Goal: Task Accomplishment & Management: Complete application form

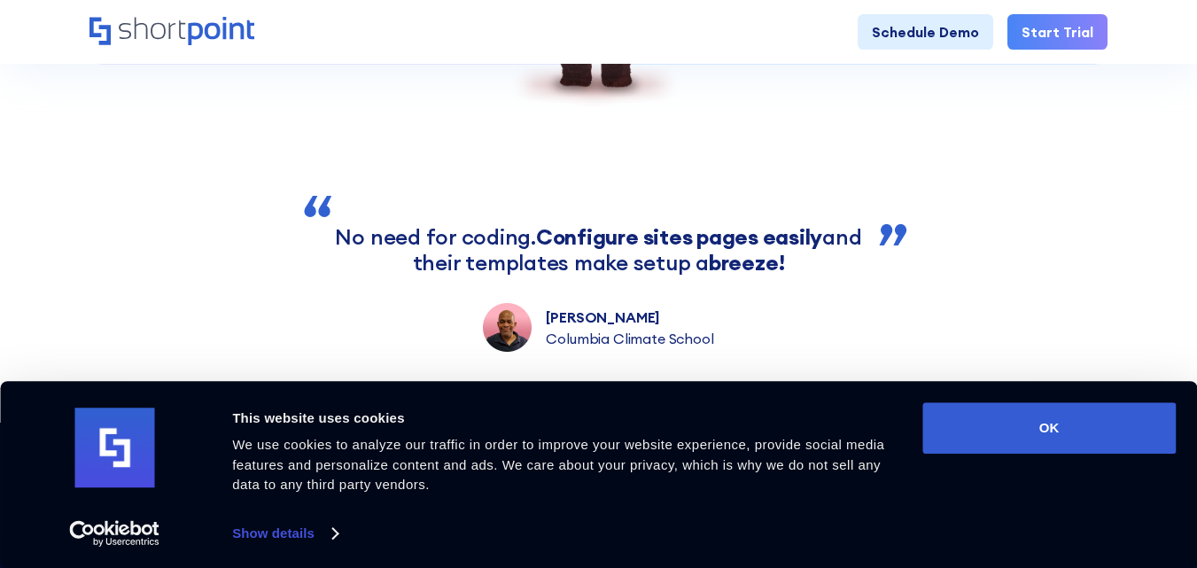
scroll to position [4871, 0]
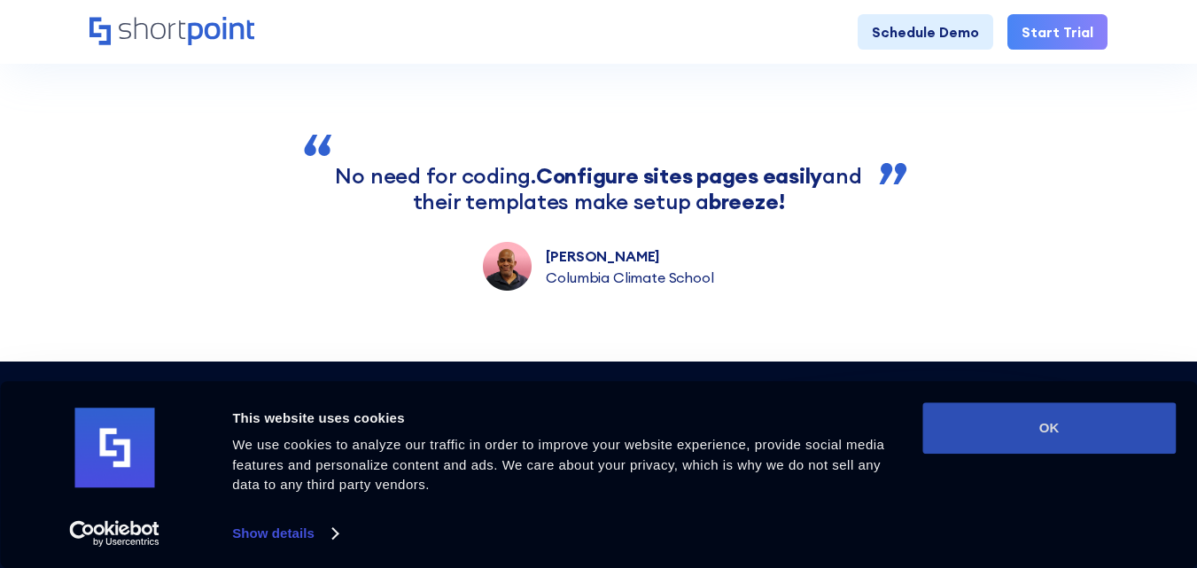
click at [1019, 426] on button "OK" at bounding box center [1048, 427] width 253 height 51
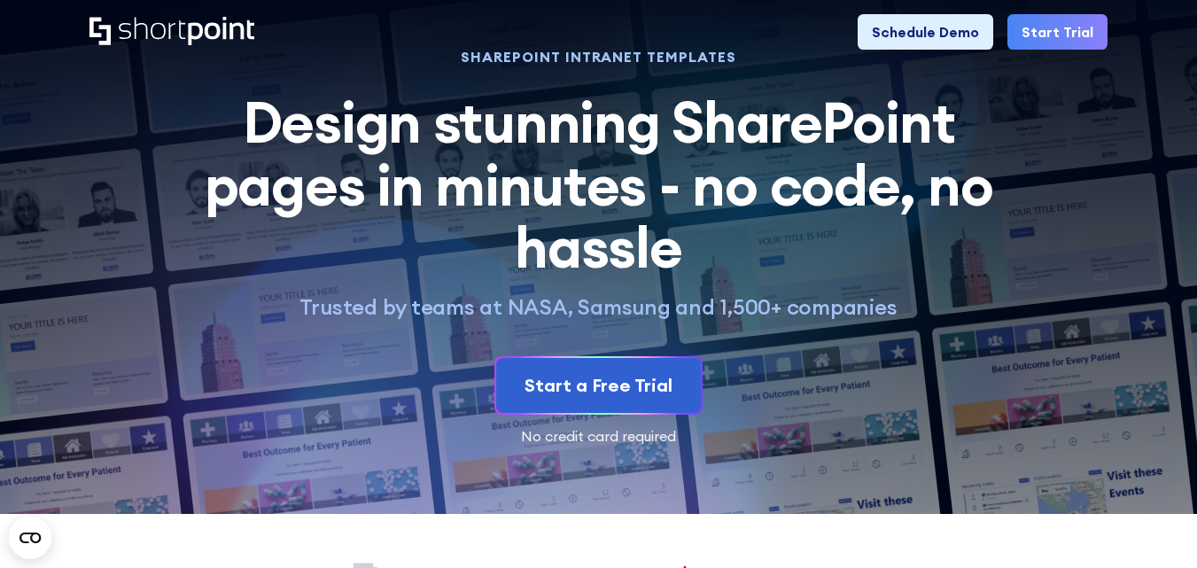
scroll to position [0, 0]
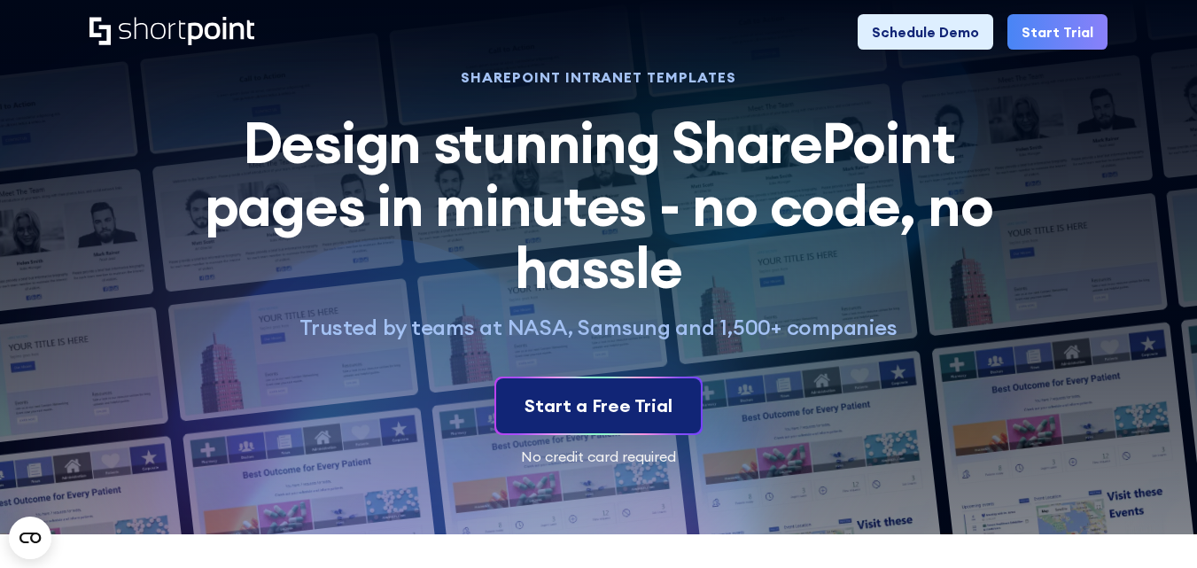
click at [591, 407] on div "Start a Free Trial" at bounding box center [598, 405] width 148 height 27
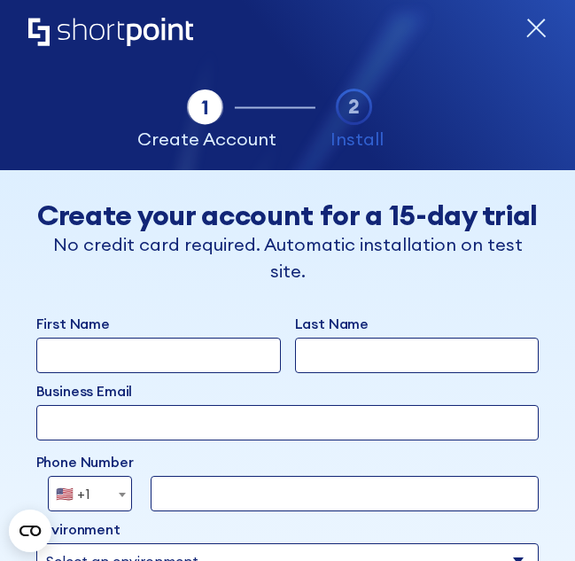
click at [98, 359] on input "First Name" at bounding box center [158, 354] width 244 height 35
paste input "Thomas"
type input "Thomas"
click at [314, 363] on input "Last Name" at bounding box center [417, 354] width 244 height 35
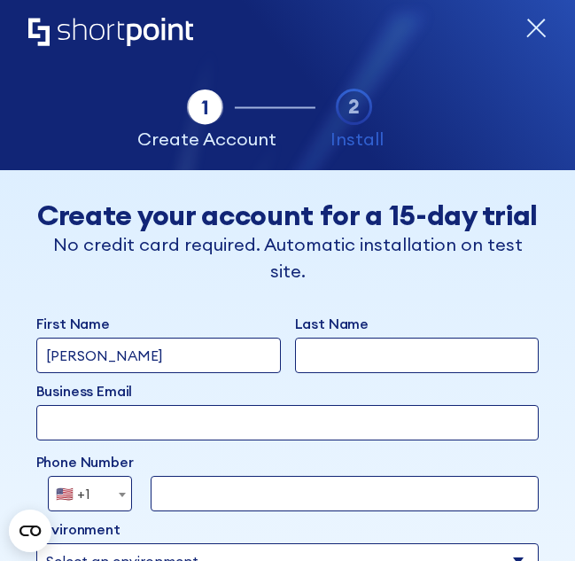
paste input "Spencer"
type input "Spencer"
click at [110, 438] on input "Business Email" at bounding box center [287, 422] width 503 height 35
paste input "ThomasYSpencer@armyspy.com"
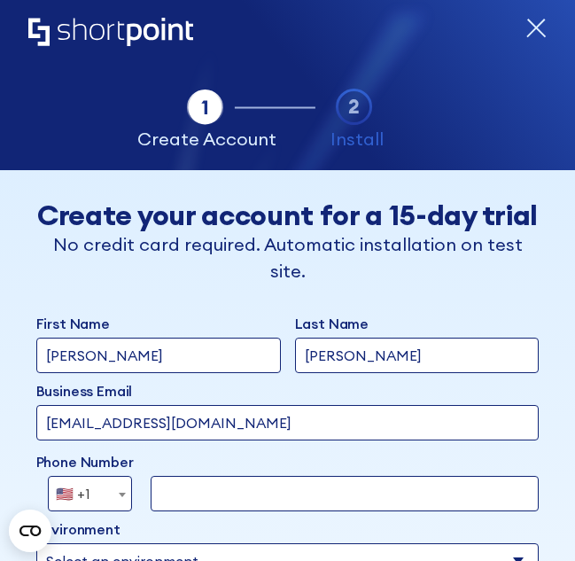
click at [228, 434] on input "ThomasYSpencer@armyspy.com" at bounding box center [287, 422] width 503 height 35
click at [114, 435] on input "ThomasYSpencer@tha.com" at bounding box center [287, 422] width 503 height 35
click at [49, 437] on input "Thomasyspencer@tha.com" at bounding box center [287, 422] width 503 height 35
click at [50, 432] on input "Thomasyspencer@tha.com" at bounding box center [287, 422] width 503 height 35
type input "thomasyspencer@tha.com"
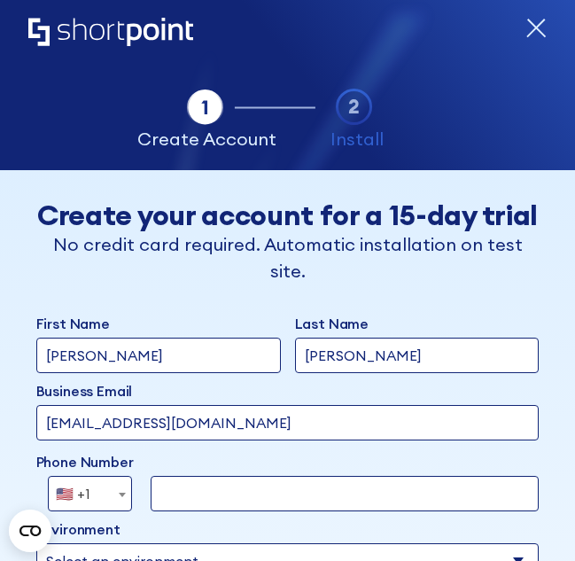
click at [125, 497] on b "form" at bounding box center [122, 494] width 7 height 4
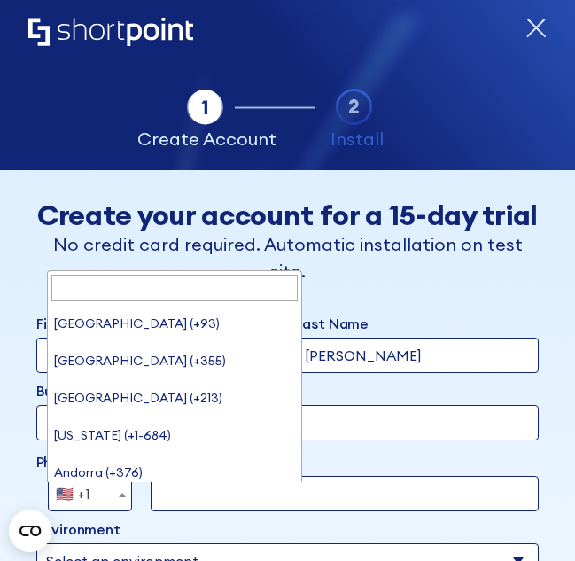
scroll to position [8245, 0]
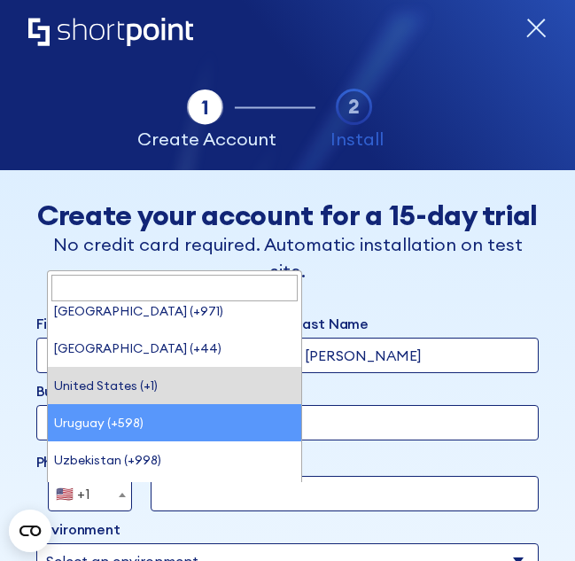
select select "+598"
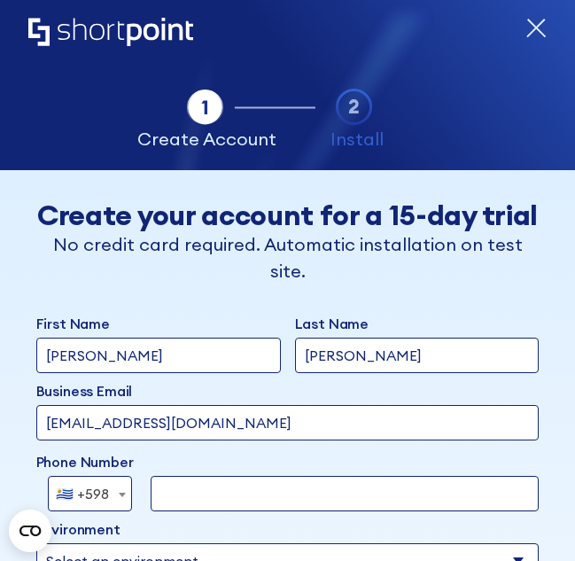
click at [194, 503] on input "form" at bounding box center [345, 493] width 388 height 35
paste input "732-286-9232"
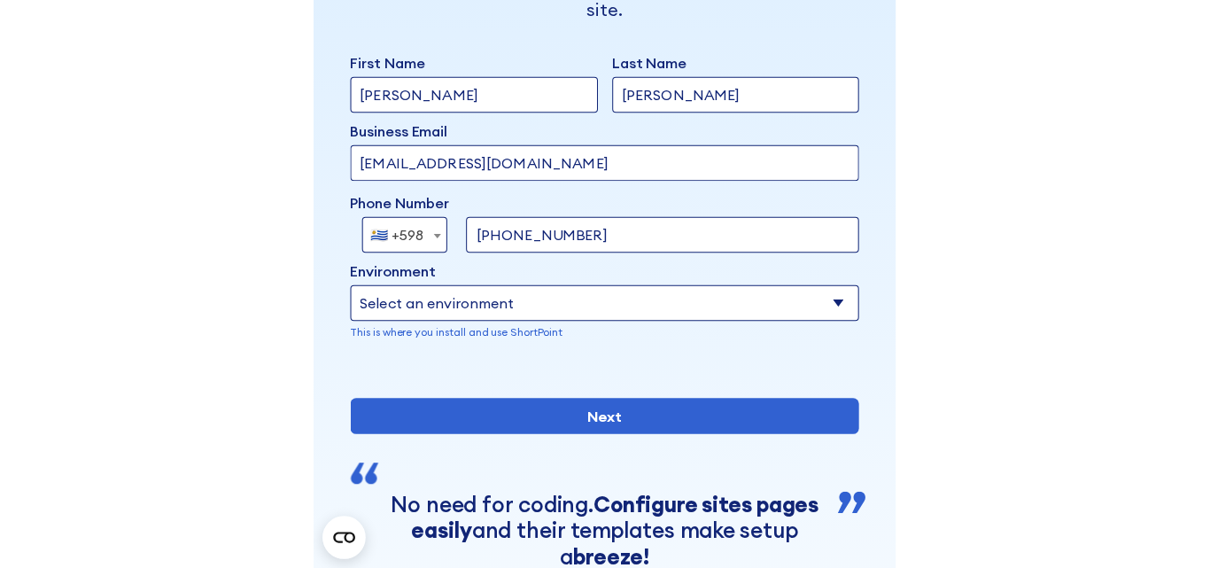
scroll to position [266, 0]
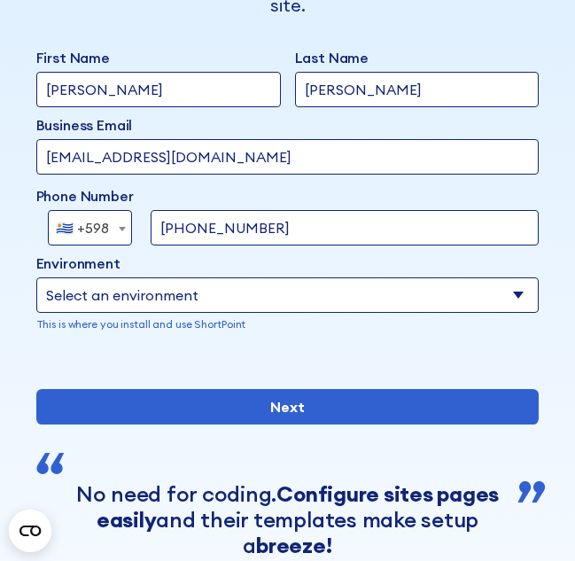
type input "732-286-9232"
click at [504, 304] on select "Select an environment Microsoft 365 SharePoint Online SharePoint 2019 (On-Premi…" at bounding box center [287, 294] width 503 height 35
click at [36, 283] on select "Select an environment Microsoft 365 SharePoint Online SharePoint 2019 (On-Premi…" at bounding box center [287, 294] width 503 height 35
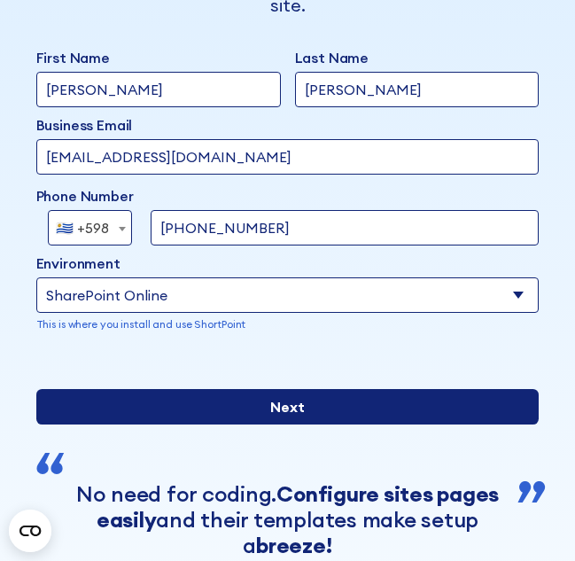
click at [270, 424] on input "Next" at bounding box center [287, 406] width 503 height 35
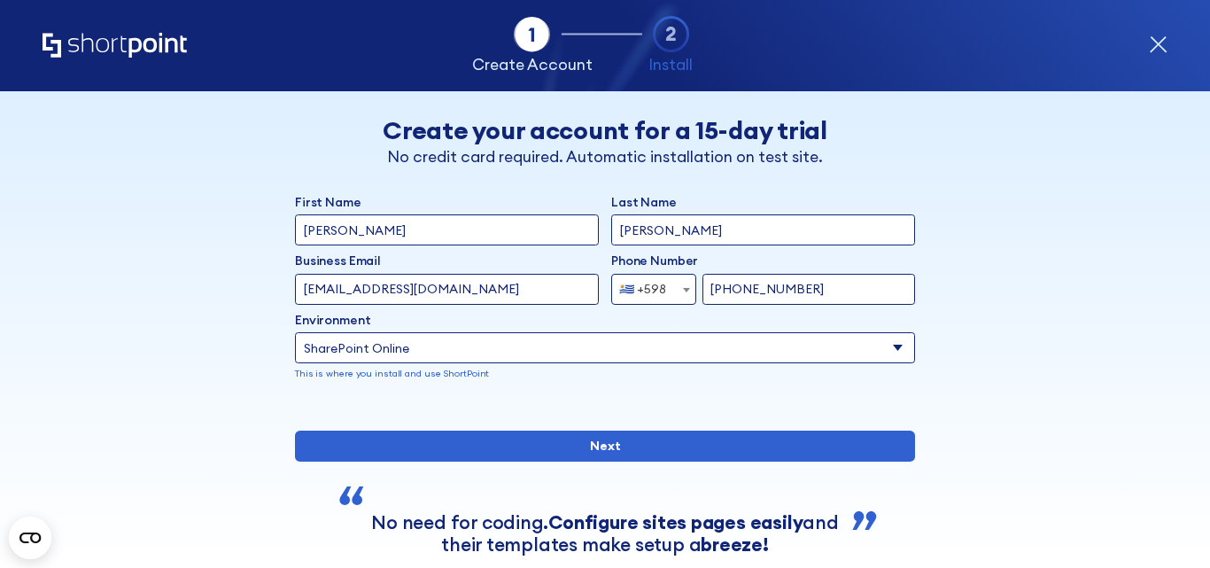
scroll to position [0, 0]
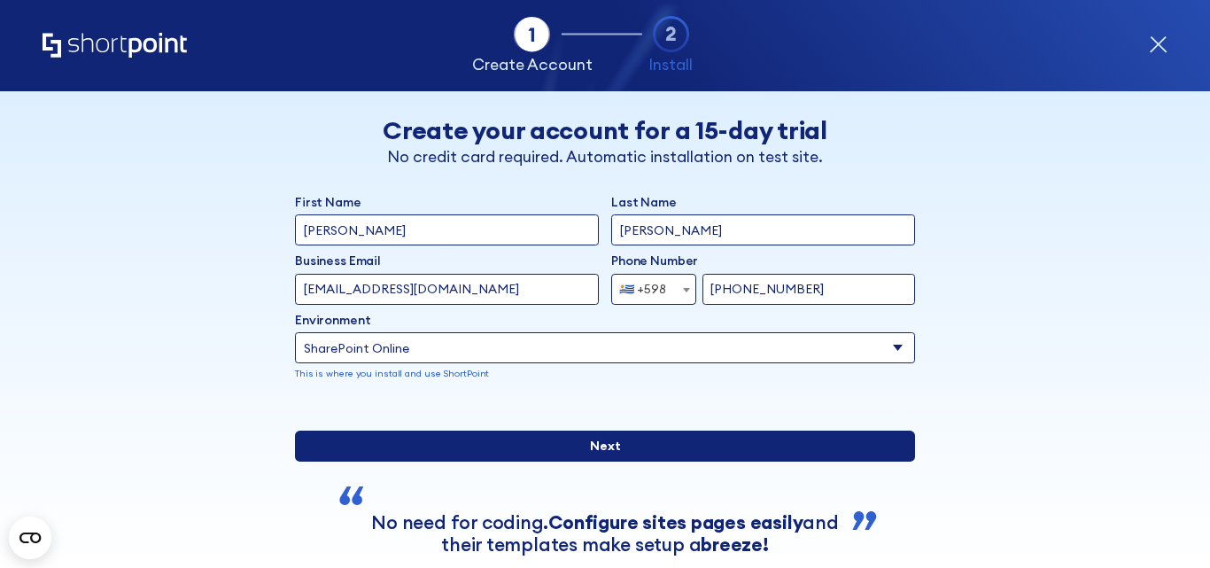
click at [574, 461] on input "Next" at bounding box center [605, 445] width 620 height 31
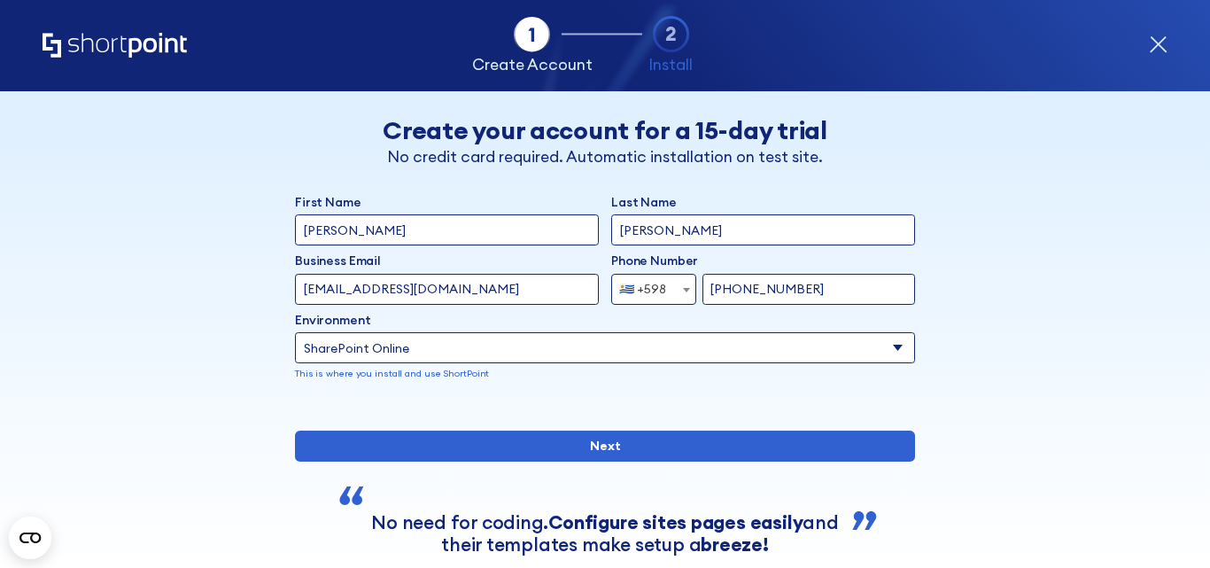
click at [444, 347] on select "Select an environment Microsoft 365 SharePoint Online SharePoint 2019 (On-Premi…" at bounding box center [605, 347] width 620 height 31
select select "SharePoint 2019 (On-Premise)"
click at [295, 332] on select "Select an environment Microsoft 365 SharePoint Online SharePoint 2019 (On-Premi…" at bounding box center [605, 347] width 620 height 31
click at [706, 355] on input "form" at bounding box center [763, 347] width 304 height 31
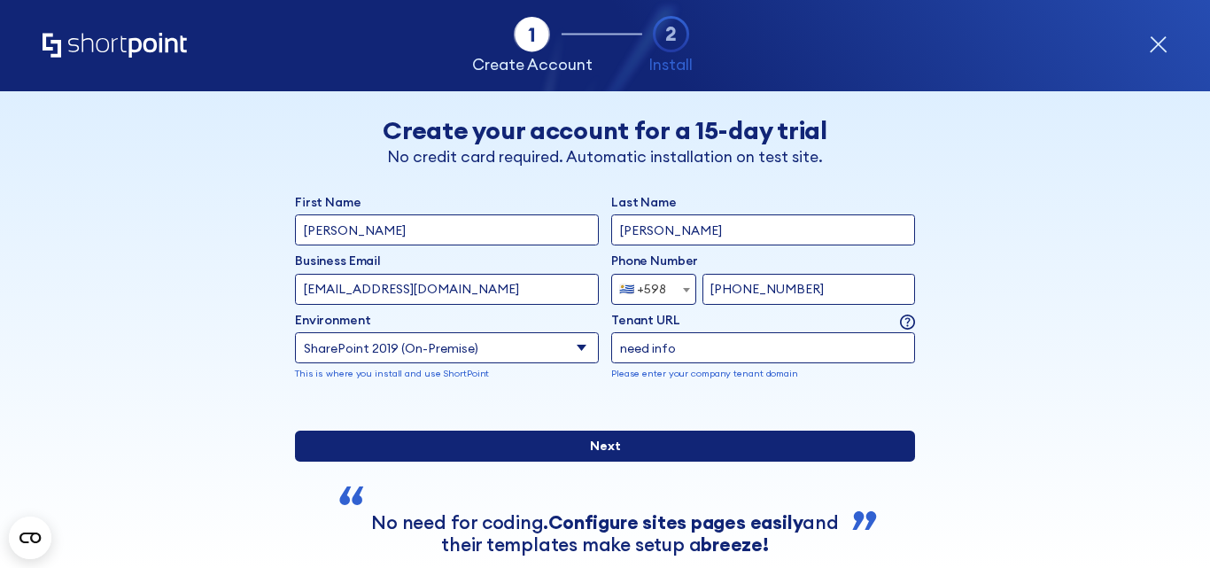
click at [596, 461] on input "Next" at bounding box center [605, 445] width 620 height 31
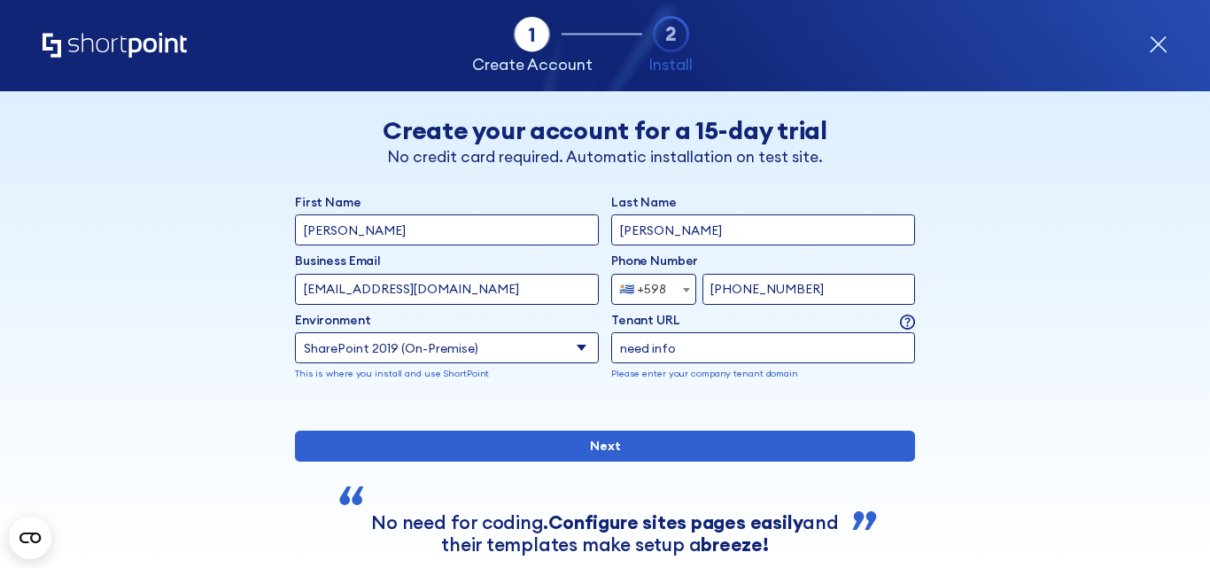
click at [857, 387] on div "First Name Thomas Last Name Spencer Business Email Invalid Email Address thomas…" at bounding box center [605, 299] width 620 height 213
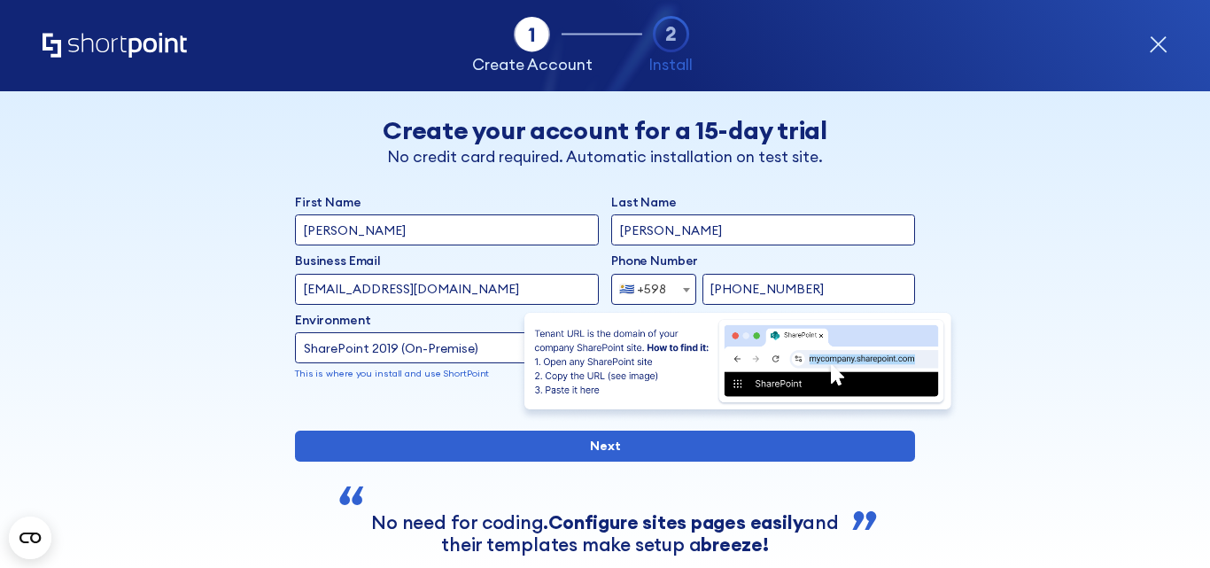
click at [899, 314] on img "form" at bounding box center [737, 366] width 443 height 112
click at [829, 379] on img "form" at bounding box center [737, 366] width 443 height 112
click at [813, 355] on img "form" at bounding box center [737, 366] width 443 height 112
click at [649, 358] on img "form" at bounding box center [737, 366] width 443 height 112
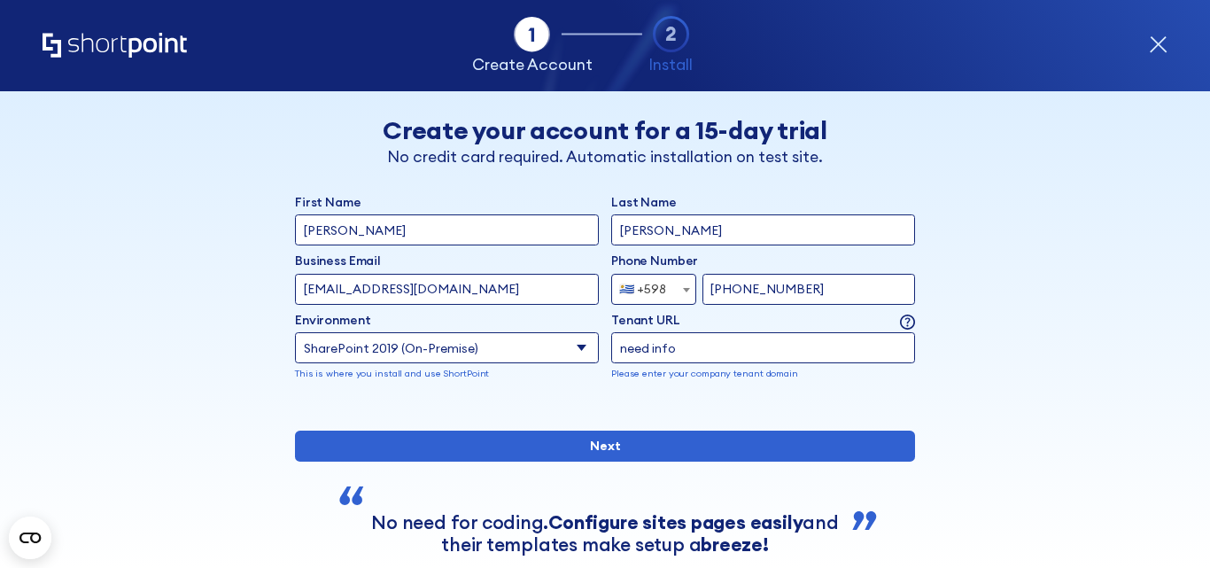
click at [608, 406] on div "form" at bounding box center [605, 406] width 620 height 0
click at [693, 354] on input "need info" at bounding box center [763, 347] width 304 height 31
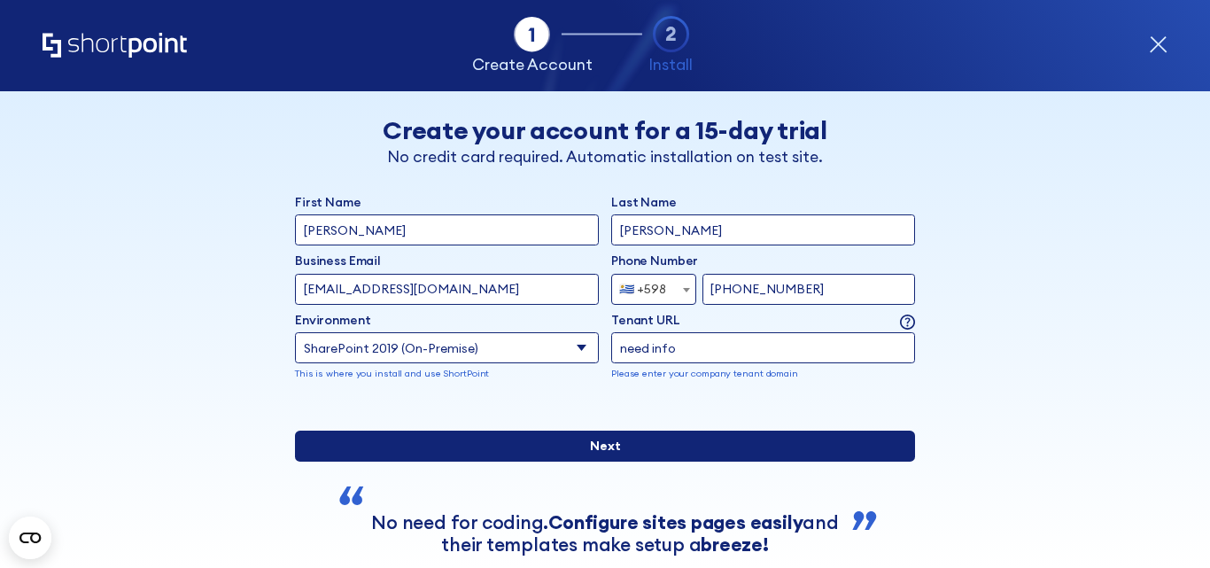
click at [619, 461] on input "Next" at bounding box center [605, 445] width 620 height 31
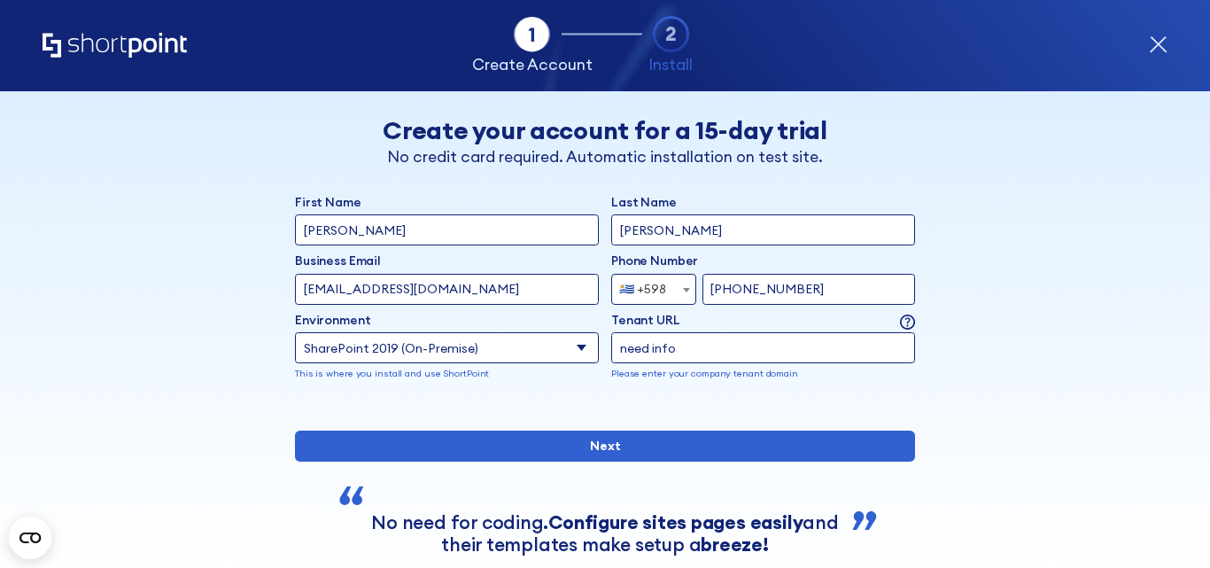
click at [665, 350] on input "need info" at bounding box center [763, 347] width 304 height 31
click at [676, 352] on input "need info" at bounding box center [763, 347] width 304 height 31
type input "n"
paste input "732-286-9232"
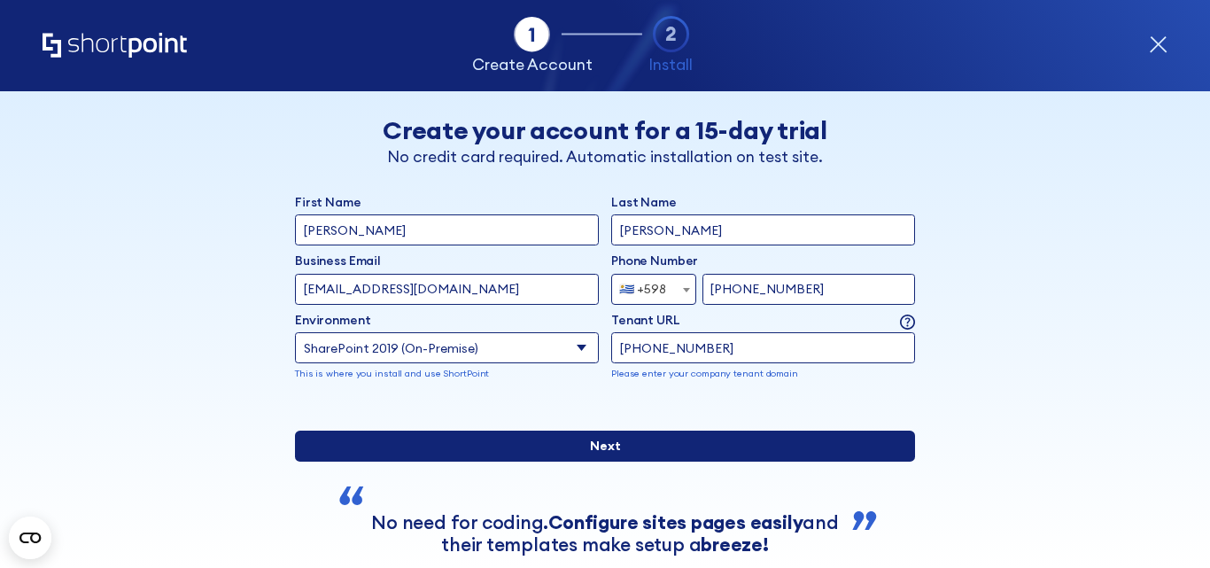
type input "732-286-9232"
click at [628, 461] on input "Next" at bounding box center [605, 445] width 620 height 31
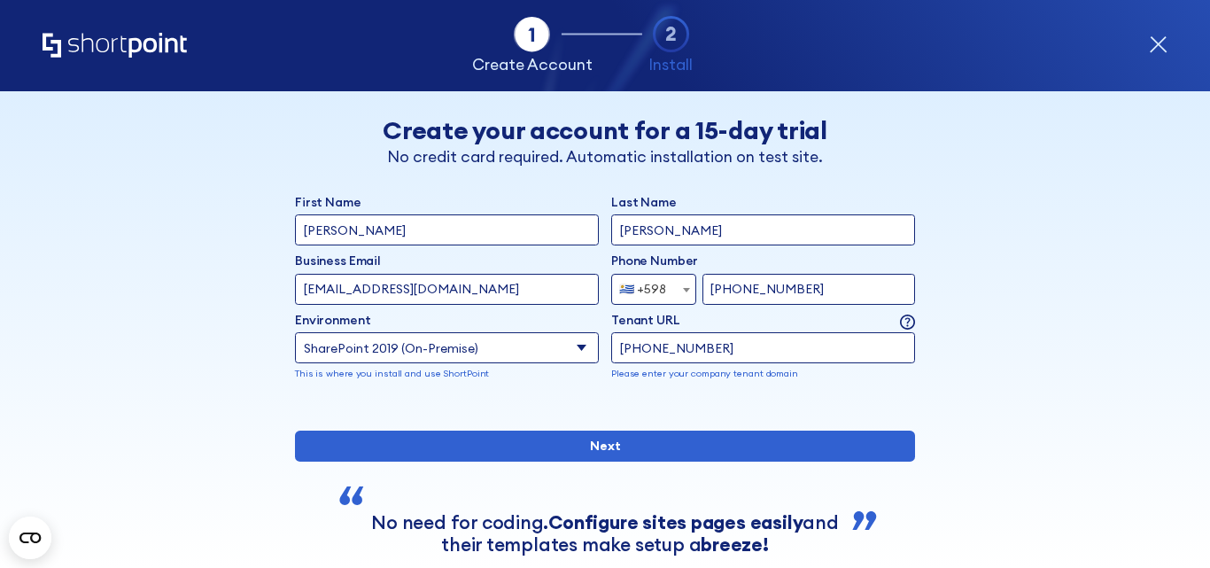
click at [715, 406] on div "form" at bounding box center [605, 406] width 620 height 0
